Goal: Information Seeking & Learning: Learn about a topic

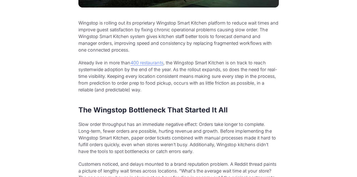
scroll to position [250, 0]
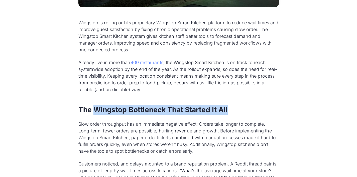
drag, startPoint x: 103, startPoint y: 109, endPoint x: 230, endPoint y: 114, distance: 127.7
click at [230, 114] on h2 "The Wingstop Bottleneck That Started It All" at bounding box center [178, 110] width 201 height 10
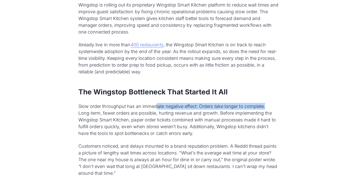
scroll to position [268, 0]
drag, startPoint x: 156, startPoint y: 109, endPoint x: 271, endPoint y: 106, distance: 115.6
click at [271, 106] on p "Slow order throughput has an immediate negative effect: Orders take longer to c…" at bounding box center [178, 120] width 201 height 34
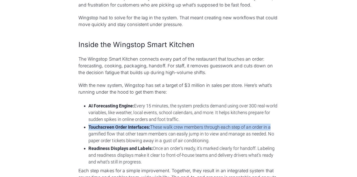
scroll to position [532, 0]
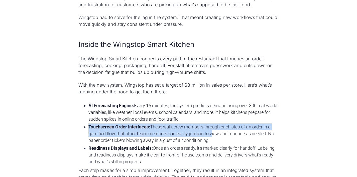
drag, startPoint x: 87, startPoint y: 128, endPoint x: 213, endPoint y: 135, distance: 126.0
click at [213, 135] on ul "AI Forecasting Engine: Every 15 minutes, the system predicts demand using over …" at bounding box center [178, 133] width 201 height 65
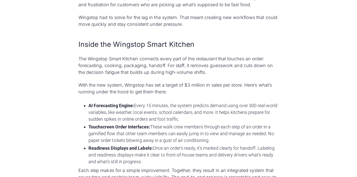
click at [211, 119] on li "AI Forecasting Engine: Every 15 minutes, the system predicts demand using over …" at bounding box center [183, 112] width 191 height 20
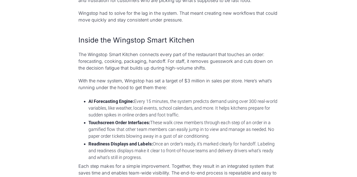
scroll to position [537, 0]
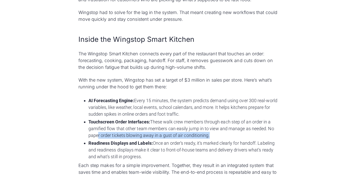
drag, startPoint x: 99, startPoint y: 133, endPoint x: 216, endPoint y: 139, distance: 117.2
click at [216, 139] on li "Touchscreen Order Interfaces: These walk crew members through each step of an o…" at bounding box center [183, 129] width 191 height 20
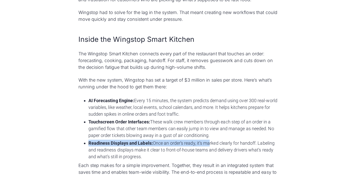
drag, startPoint x: 90, startPoint y: 143, endPoint x: 207, endPoint y: 142, distance: 117.3
click at [207, 142] on li "Readiness Displays and Labels: Once an order’s ready, it’s marked clearly for h…" at bounding box center [183, 150] width 191 height 20
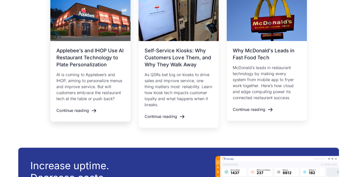
scroll to position [1479, 0]
